Goal: Navigation & Orientation: Find specific page/section

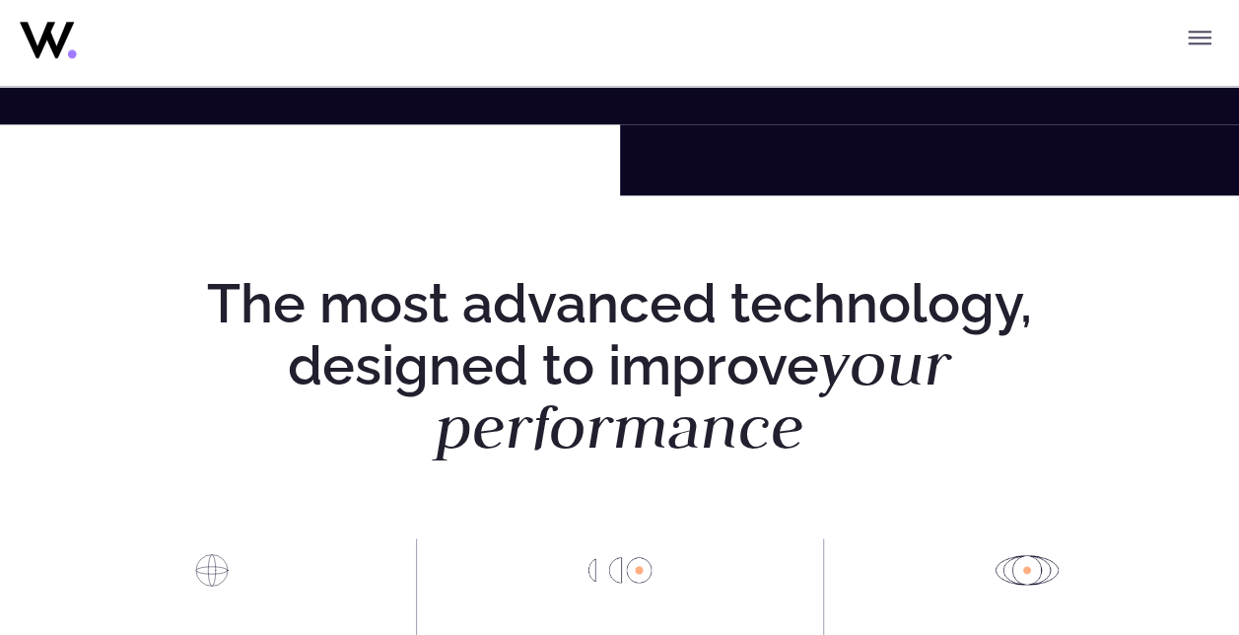
scroll to position [1077, 0]
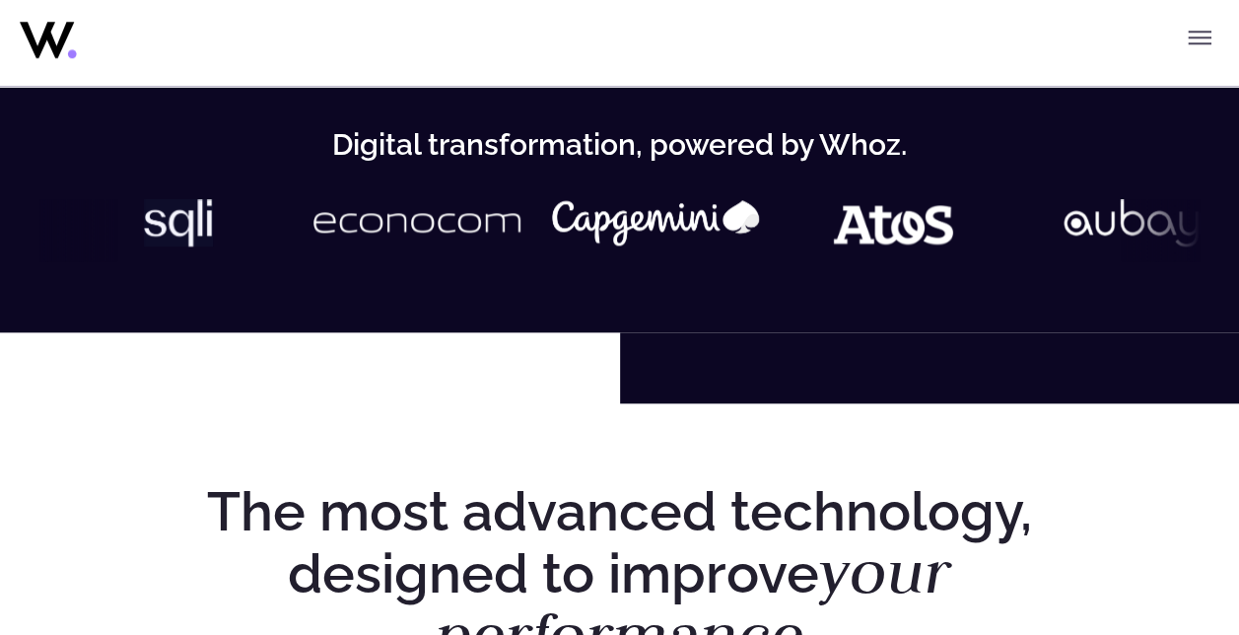
click at [1204, 47] on icon "Toggle menu" at bounding box center [1199, 38] width 24 height 24
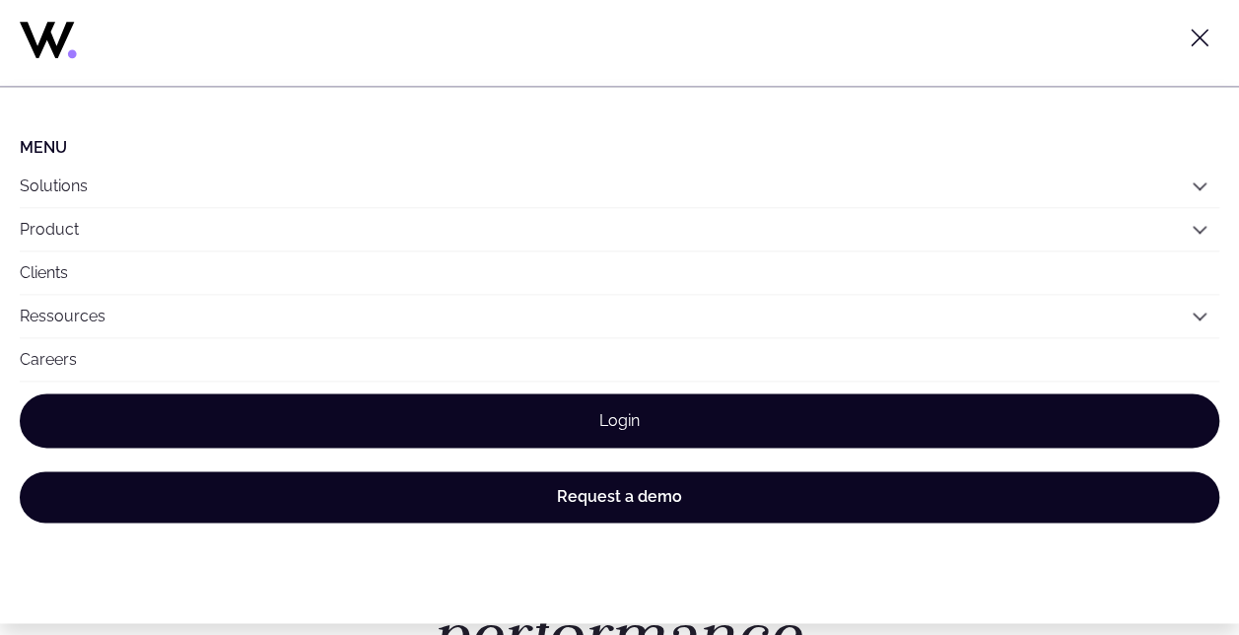
click at [708, 412] on link "Login" at bounding box center [619, 420] width 1199 height 54
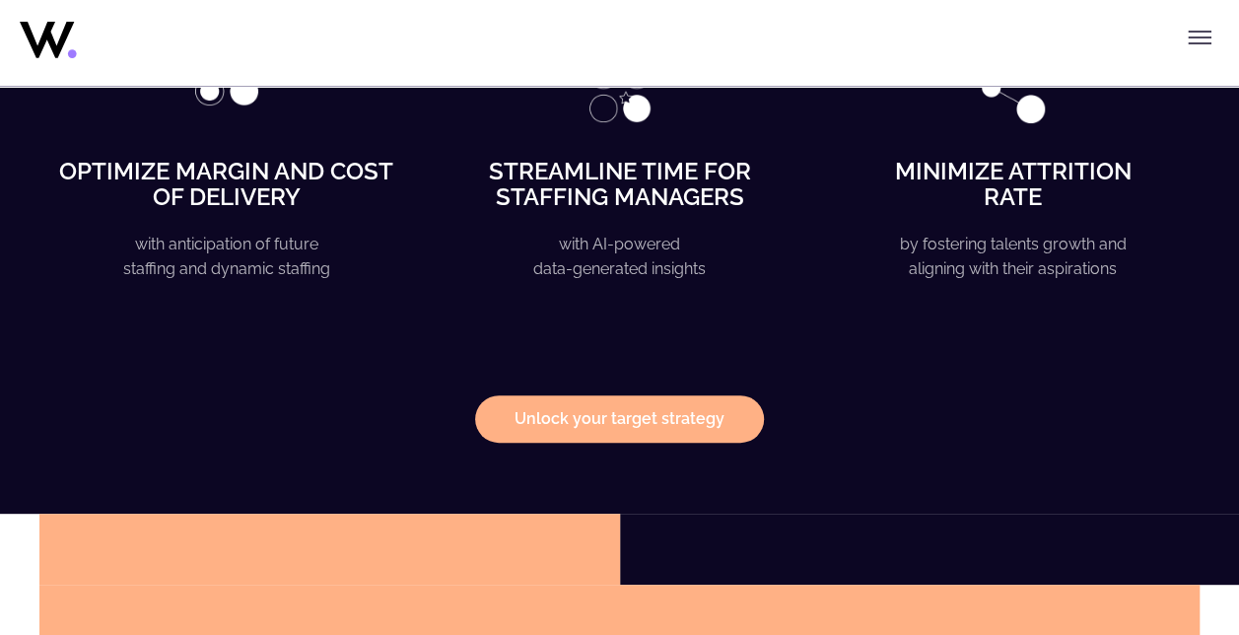
scroll to position [3871, 0]
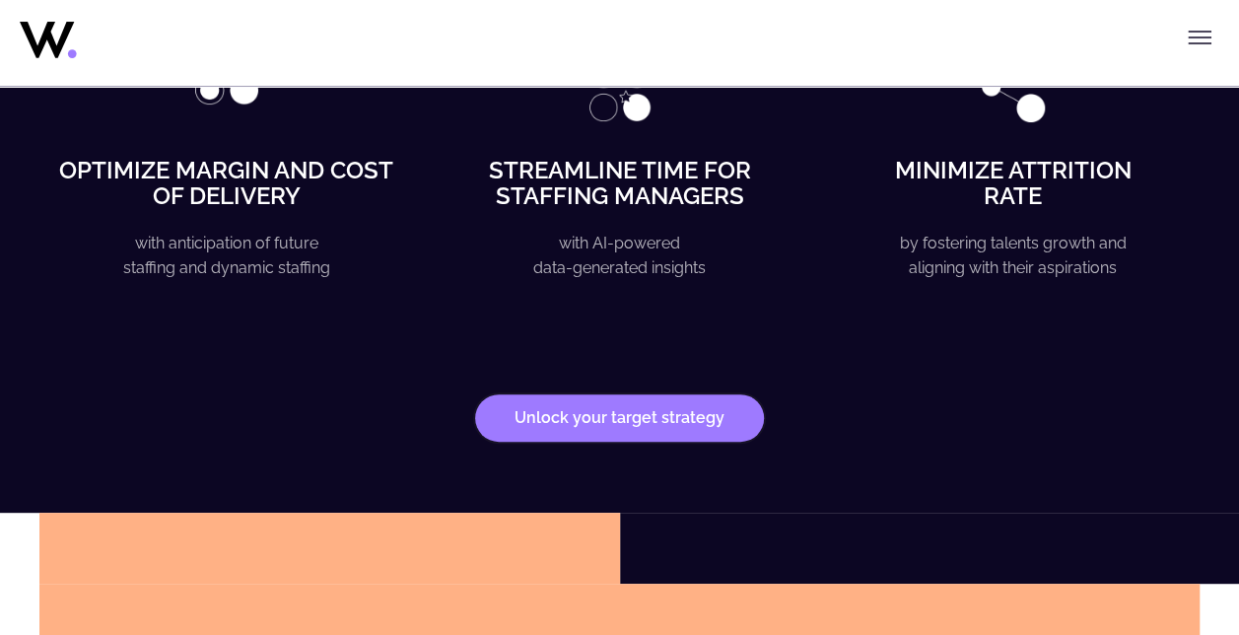
click at [566, 414] on strong "Unlock your target strategy" at bounding box center [619, 418] width 210 height 16
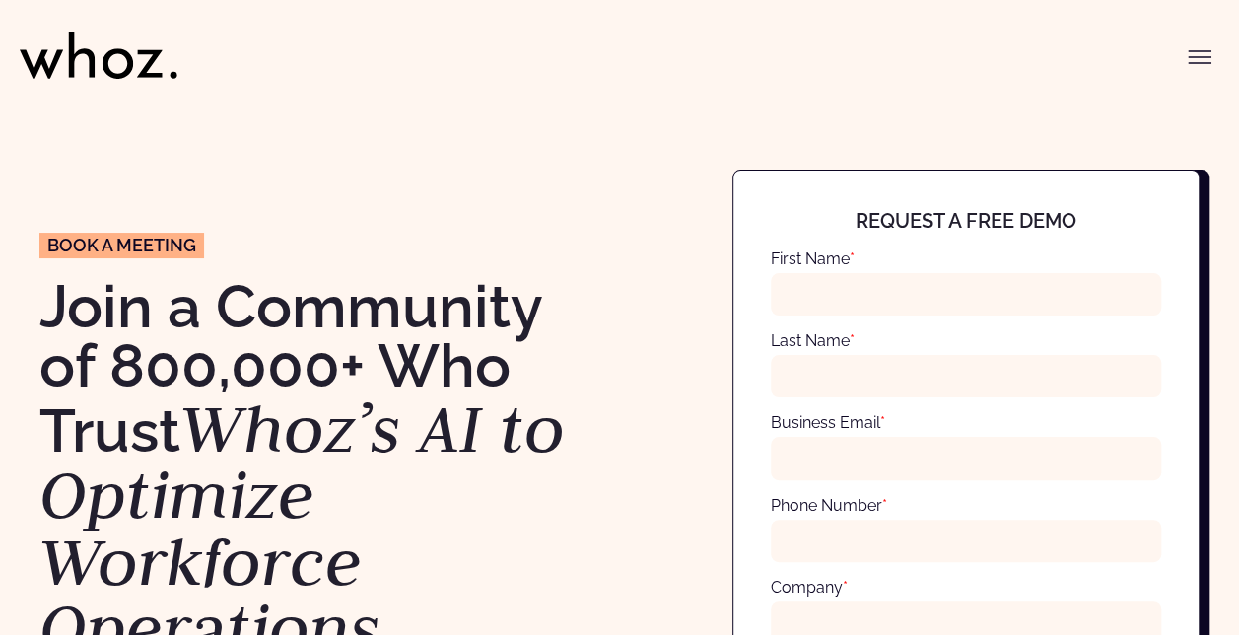
click at [1194, 51] on icon "Toggle menu" at bounding box center [1199, 51] width 22 height 0
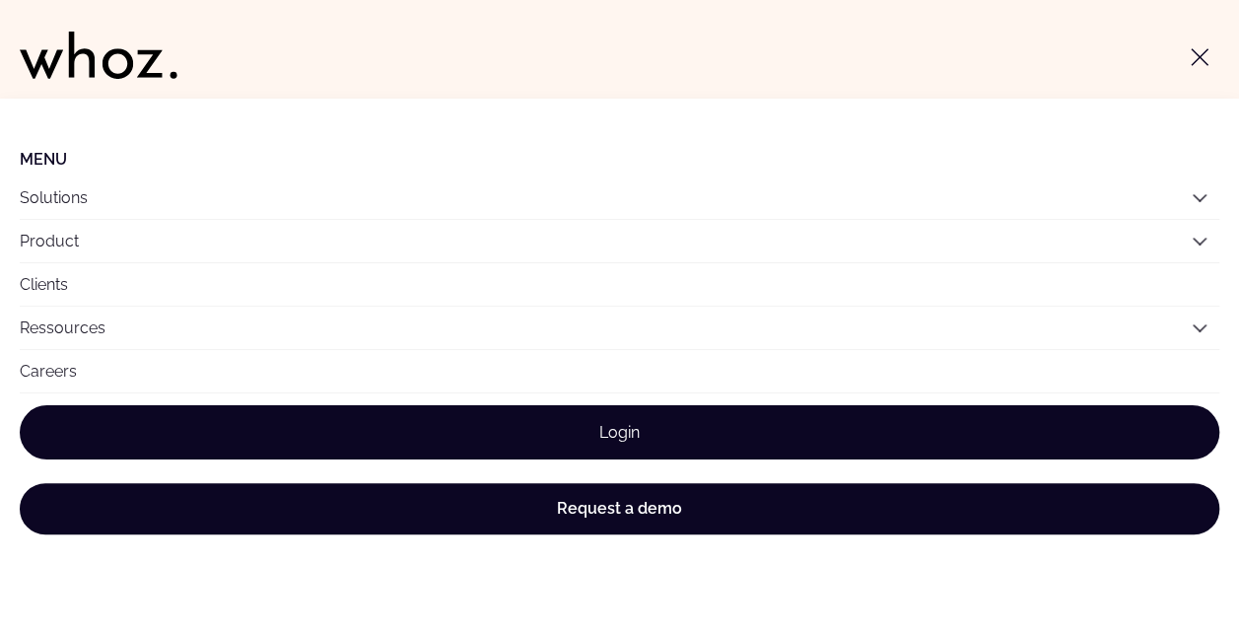
click at [583, 426] on link "Login" at bounding box center [619, 432] width 1199 height 54
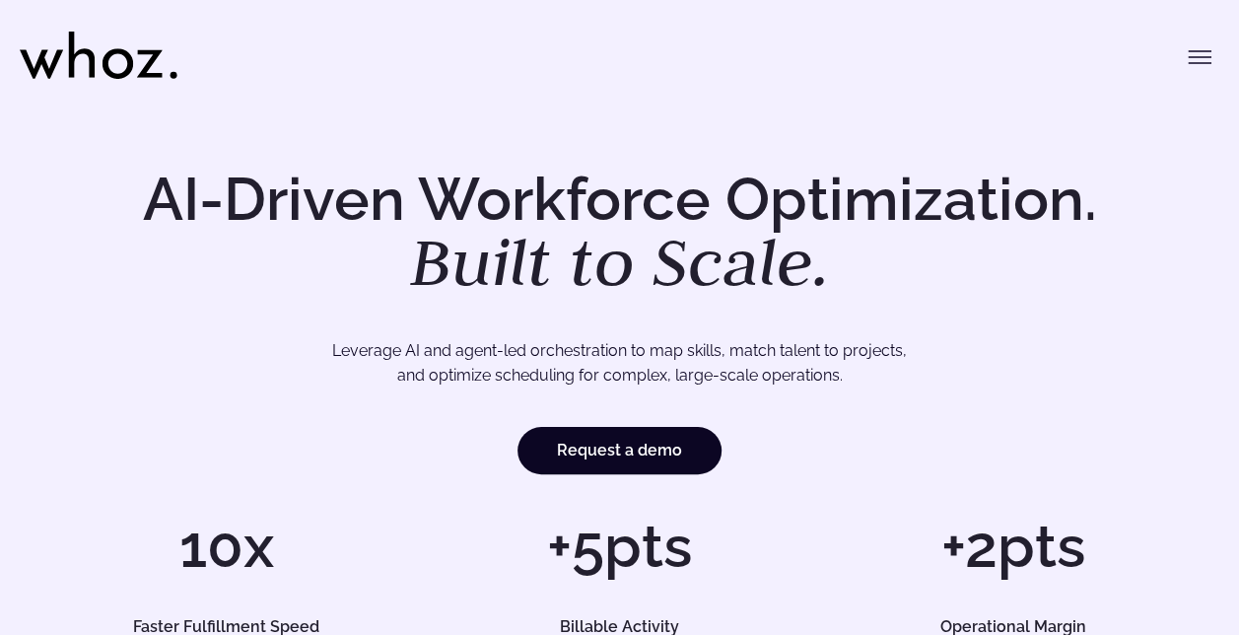
click at [1214, 62] on button "Toggle menu" at bounding box center [1199, 56] width 39 height 39
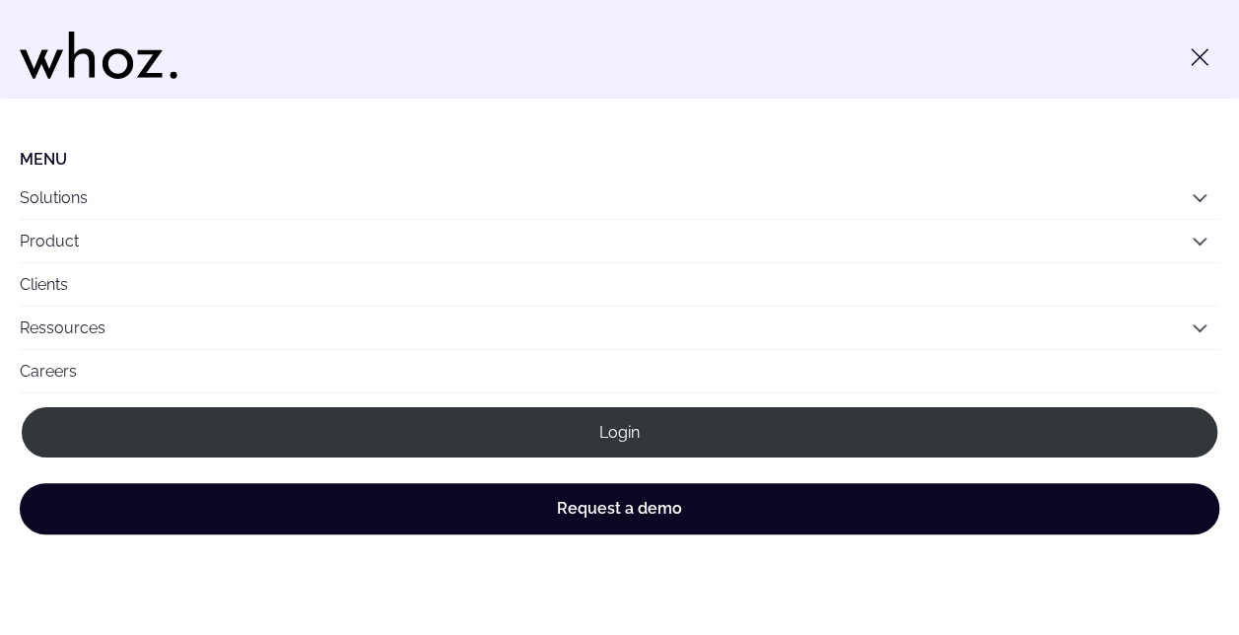
click at [86, 386] on link "Careers" at bounding box center [619, 371] width 1199 height 42
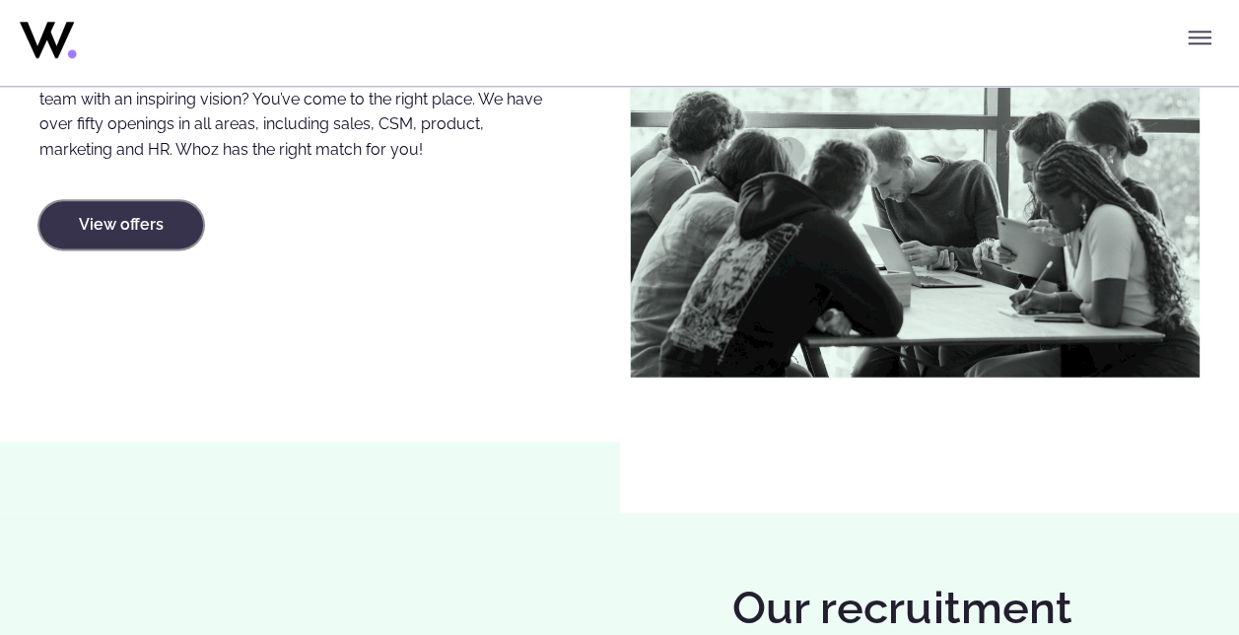
scroll to position [1147, 0]
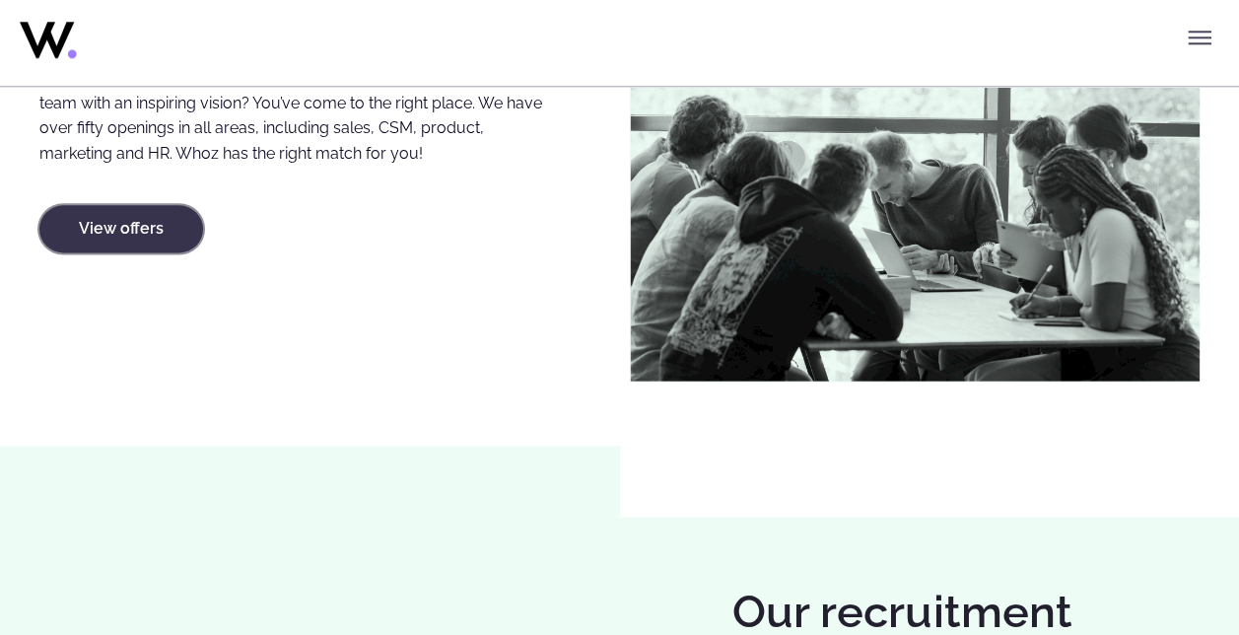
click at [122, 235] on link "View offers" at bounding box center [121, 228] width 164 height 47
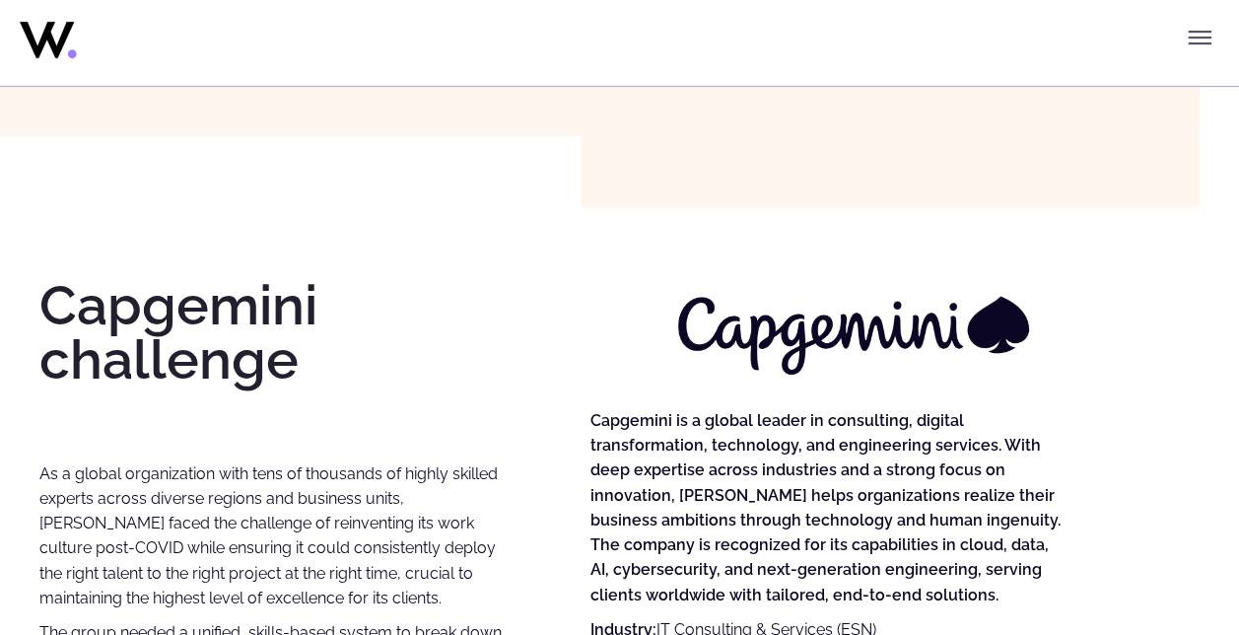
scroll to position [754, 0]
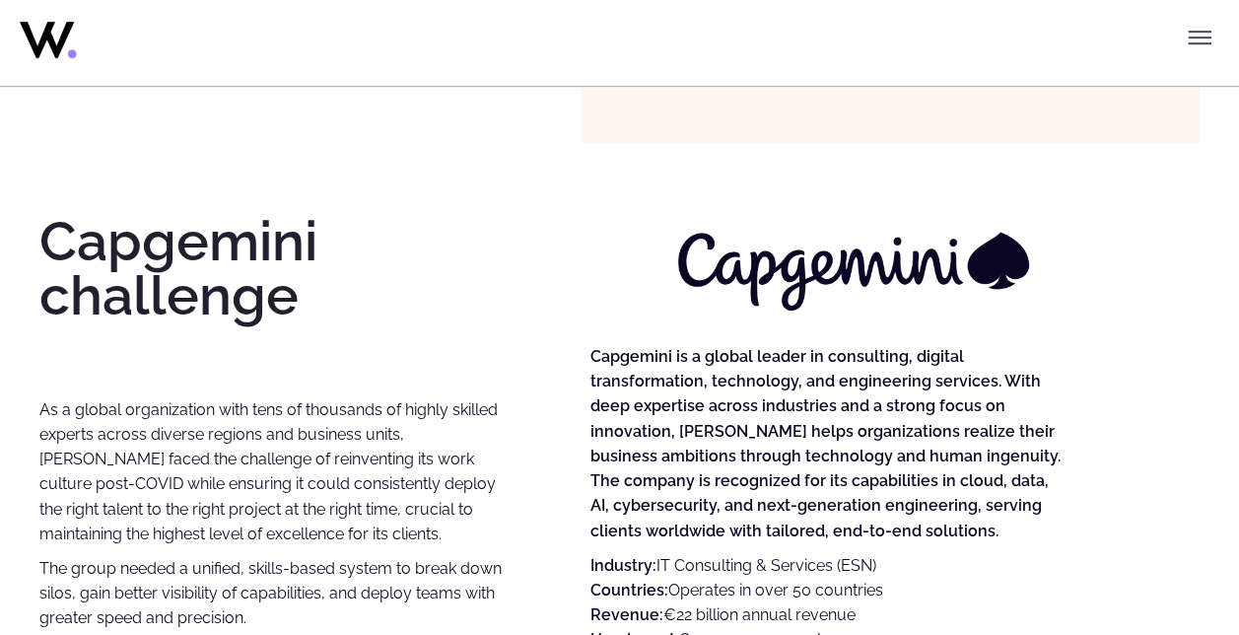
click at [1212, 47] on button "Toggle menu" at bounding box center [1199, 37] width 39 height 39
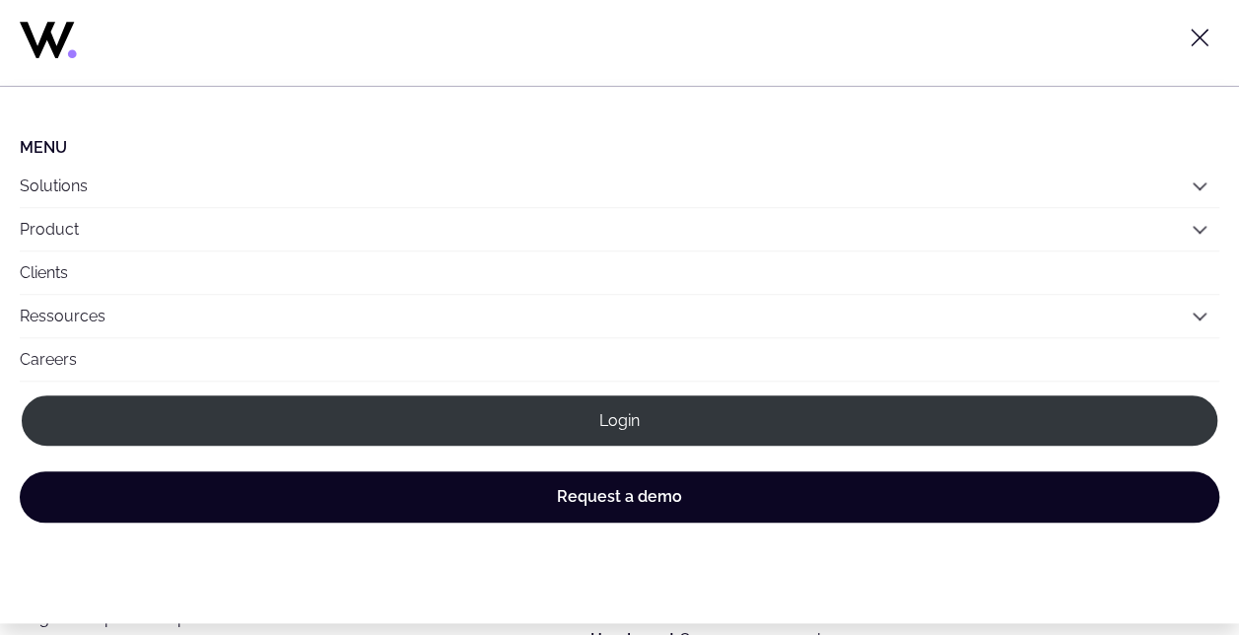
scroll to position [0, 0]
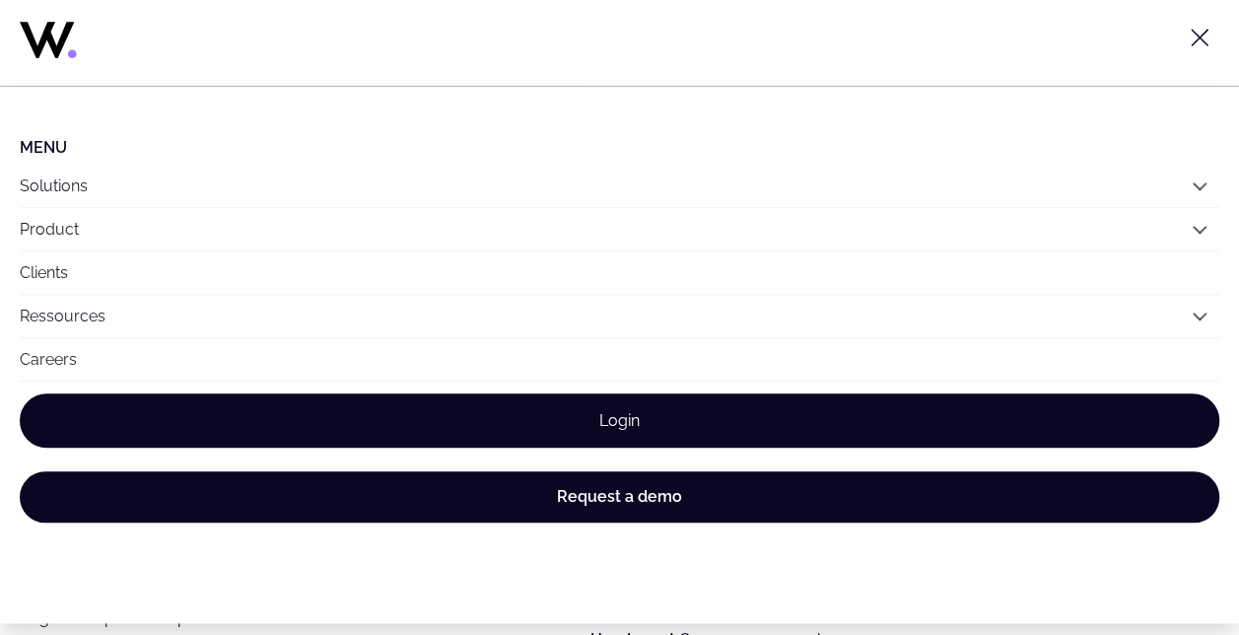
click at [639, 422] on link "Login" at bounding box center [619, 420] width 1199 height 54
